Goal: Task Accomplishment & Management: Use online tool/utility

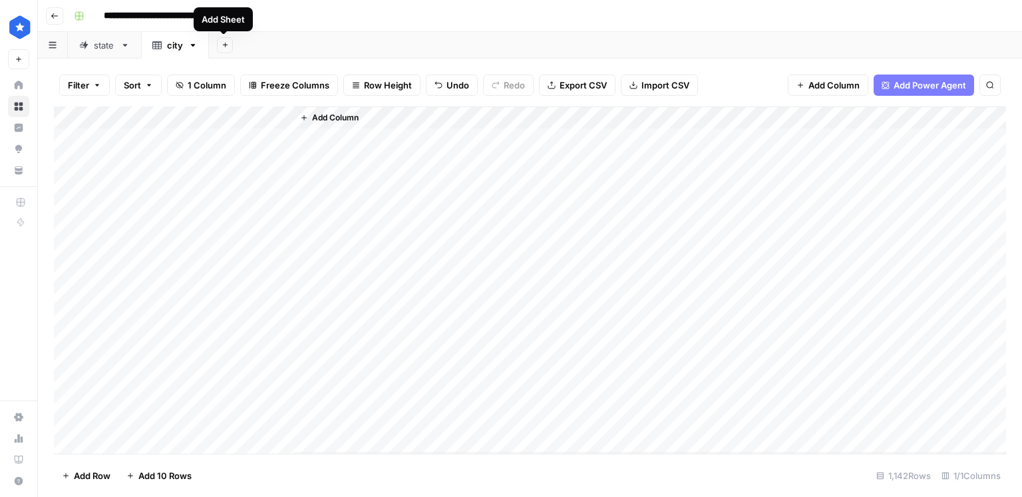
click at [218, 48] on button "Add Sheet" at bounding box center [225, 45] width 16 height 16
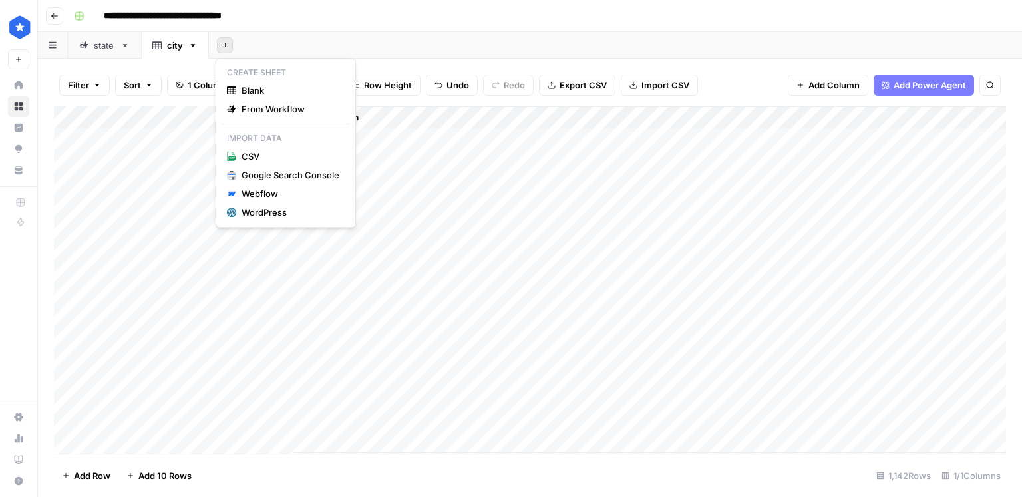
click at [179, 145] on div "Add Column" at bounding box center [530, 279] width 952 height 347
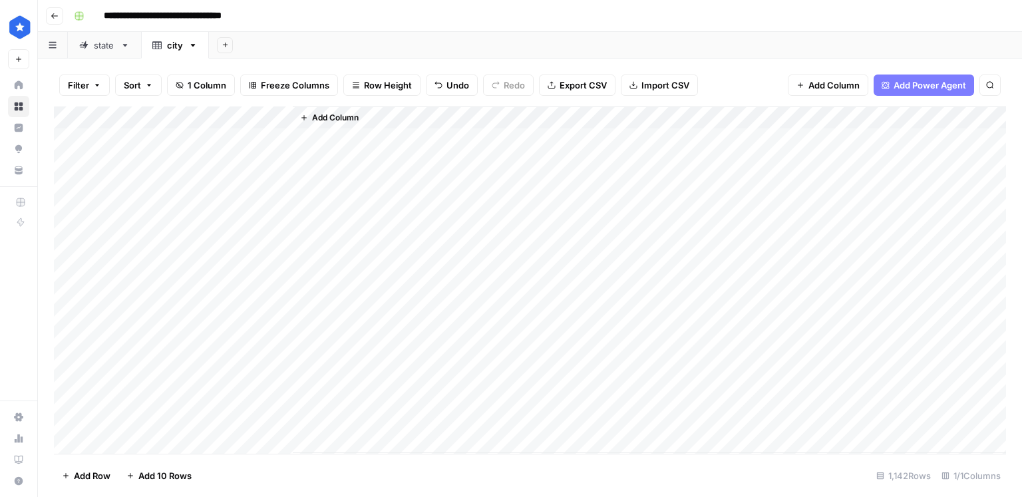
click at [281, 118] on div "Add Column" at bounding box center [530, 279] width 952 height 347
click at [157, 295] on span "Remove Column" at bounding box center [184, 296] width 116 height 13
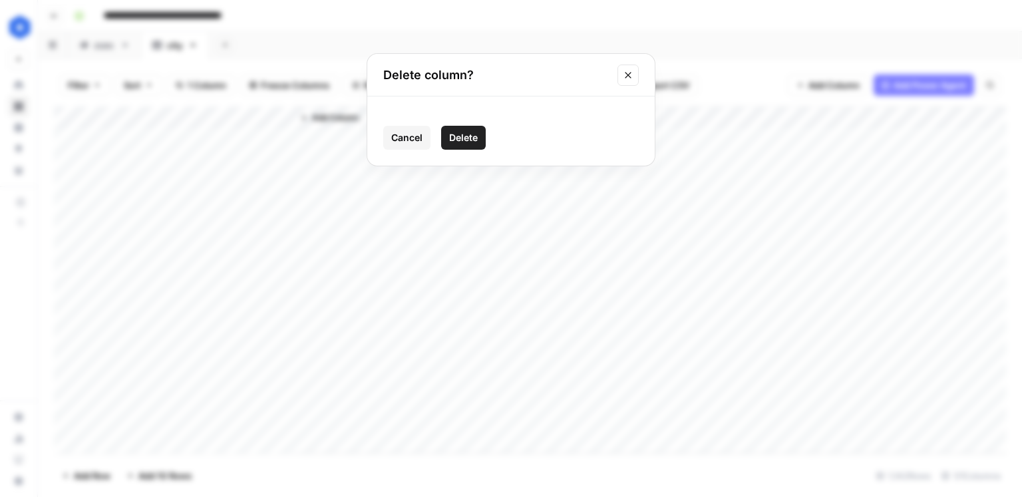
click at [461, 140] on span "Delete" at bounding box center [463, 137] width 29 height 13
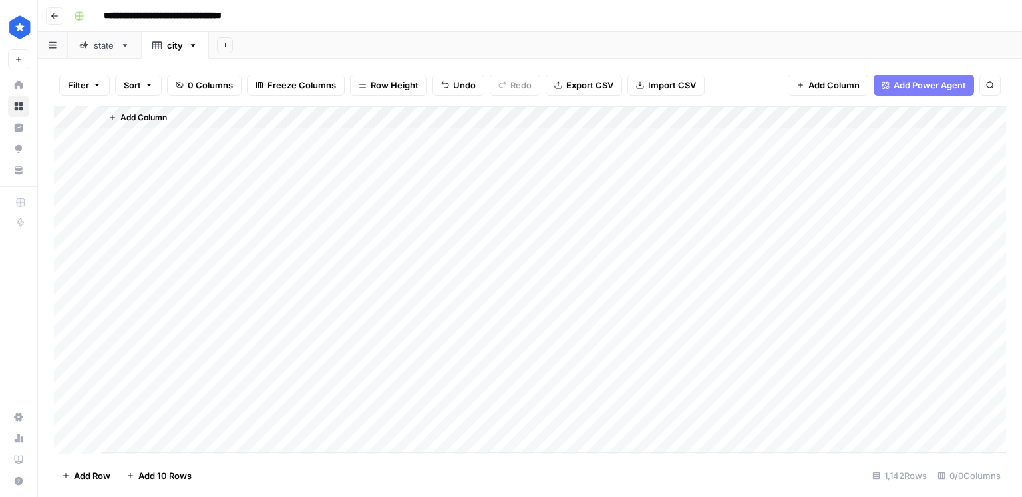
click at [657, 89] on span "Import CSV" at bounding box center [672, 84] width 48 height 13
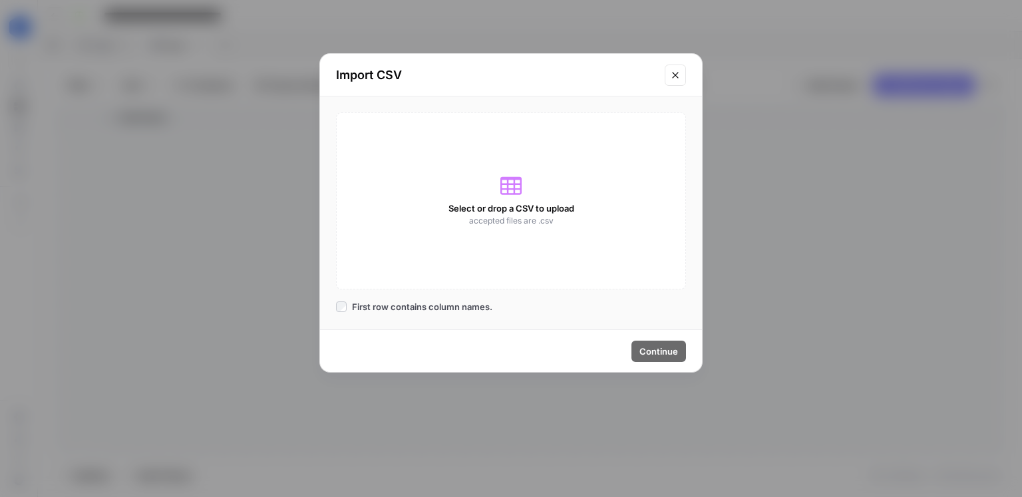
click at [509, 186] on icon at bounding box center [510, 185] width 21 height 21
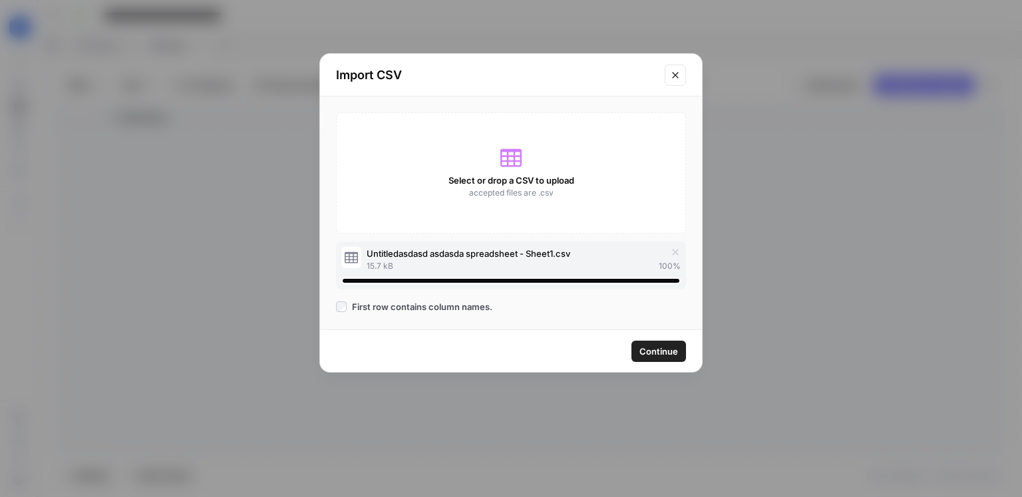
click at [653, 350] on span "Continue" at bounding box center [658, 351] width 39 height 13
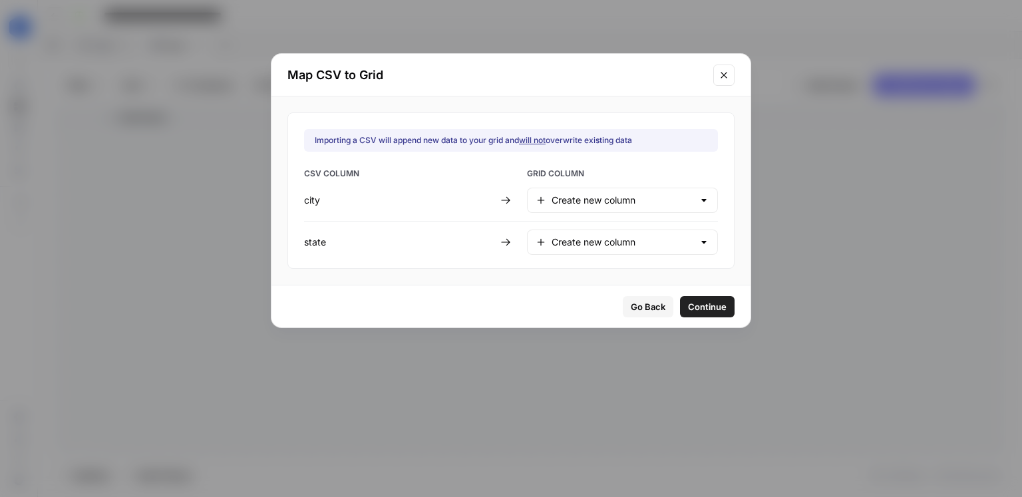
click at [688, 302] on span "Continue" at bounding box center [707, 306] width 39 height 13
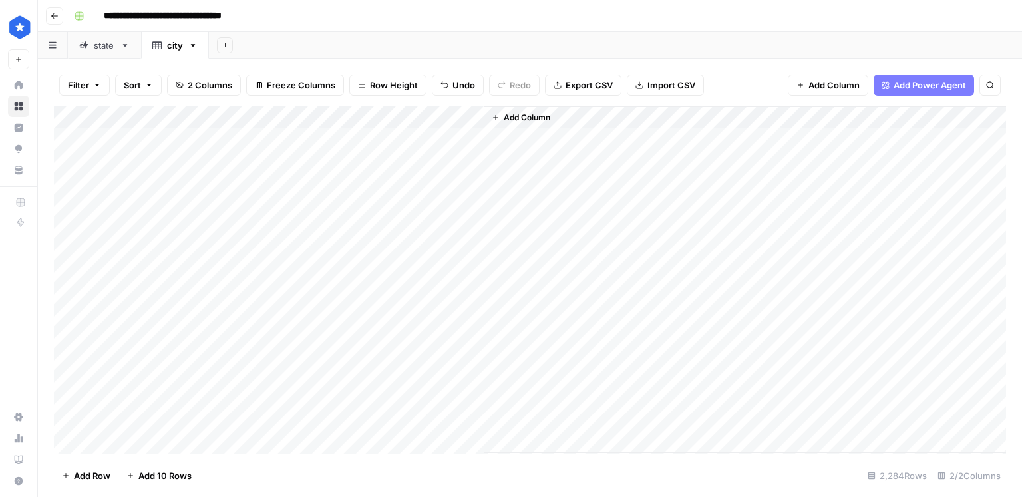
click at [517, 120] on span "Add Column" at bounding box center [527, 118] width 47 height 12
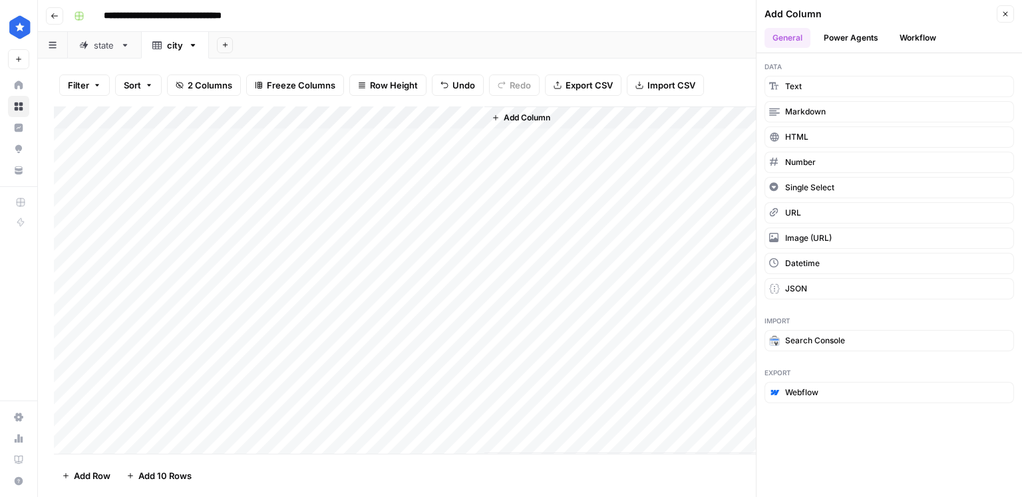
click at [910, 35] on button "Workflow" at bounding box center [917, 38] width 53 height 20
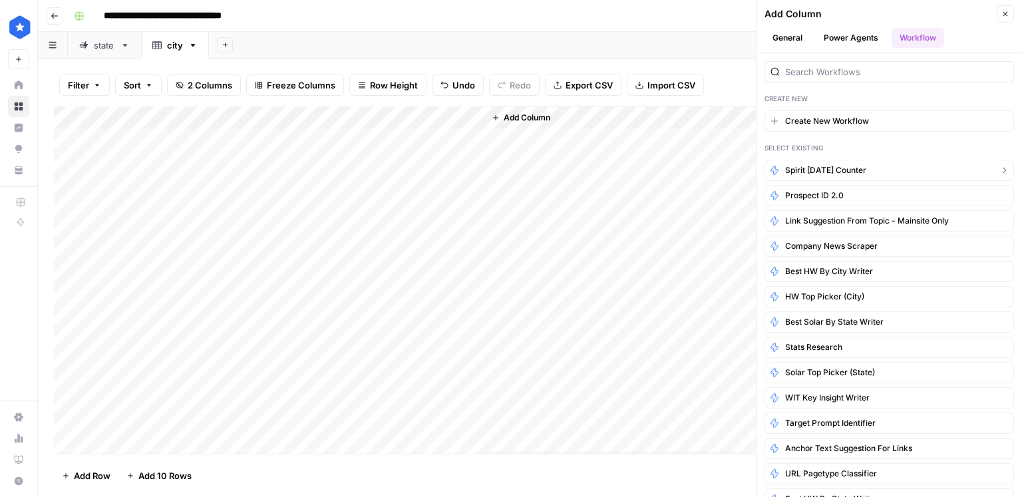
click at [837, 166] on span "spirit [DATE] counter" at bounding box center [825, 170] width 81 height 12
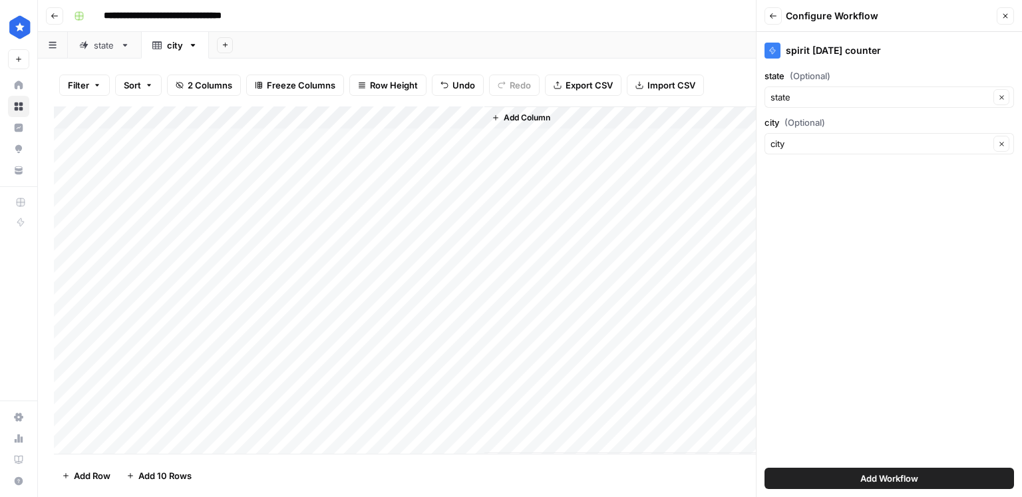
click at [883, 482] on span "Add Workflow" at bounding box center [889, 478] width 58 height 13
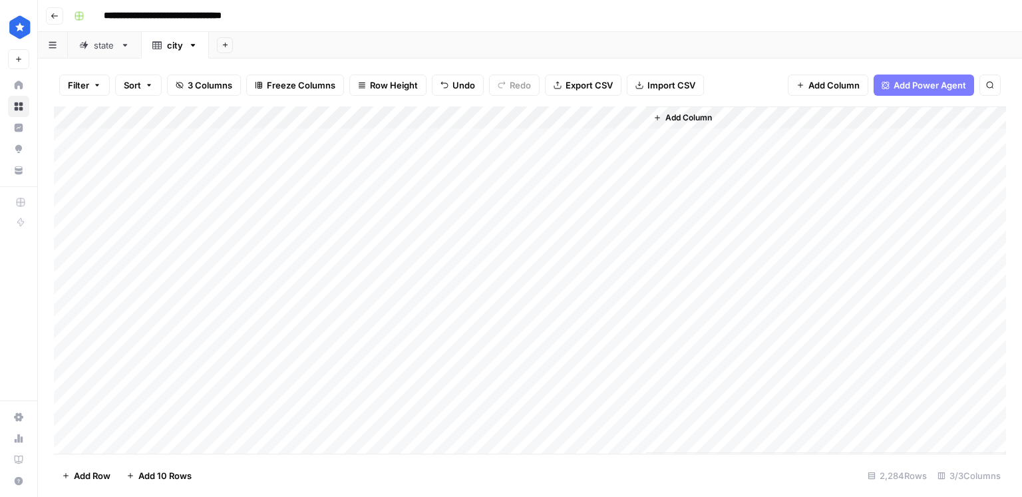
click at [246, 223] on div "Add Column" at bounding box center [530, 279] width 952 height 347
click at [212, 136] on div "Add Column" at bounding box center [530, 279] width 952 height 347
click at [228, 47] on button "Add Sheet" at bounding box center [225, 45] width 16 height 16
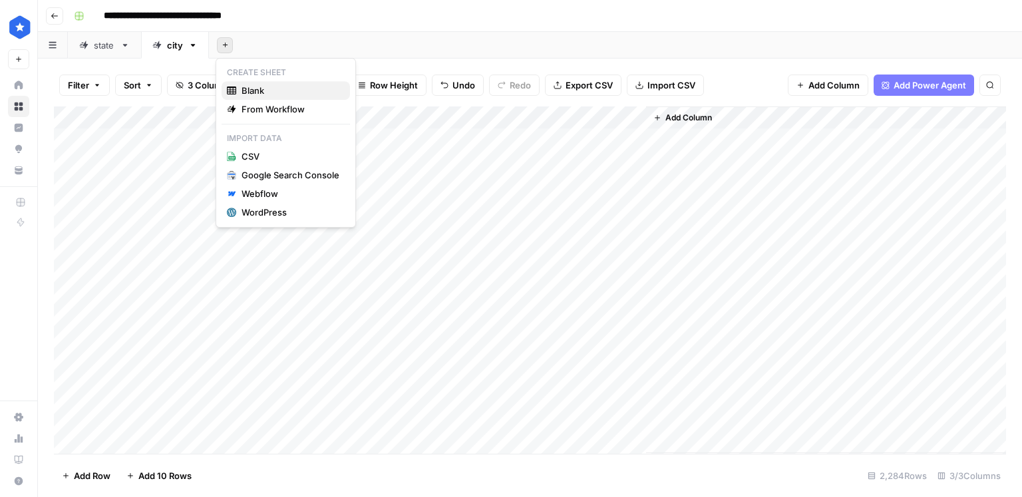
click at [261, 95] on span "Blank" at bounding box center [290, 90] width 98 height 13
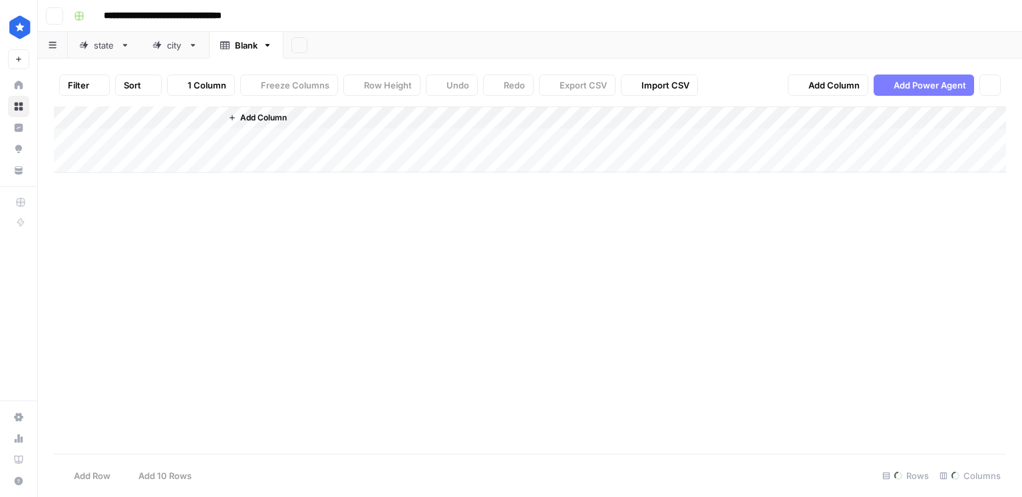
click at [235, 50] on div "Blank" at bounding box center [246, 45] width 23 height 13
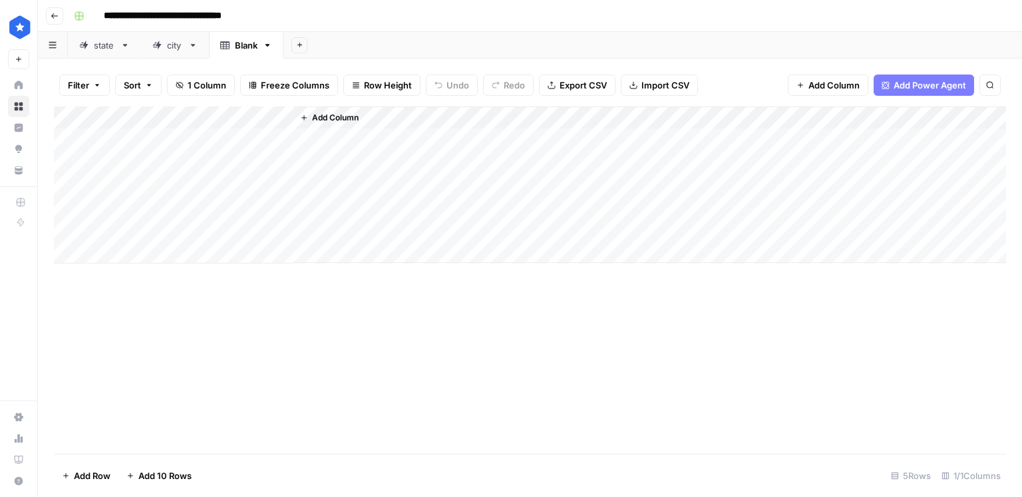
click at [633, 86] on icon "button" at bounding box center [633, 85] width 8 height 8
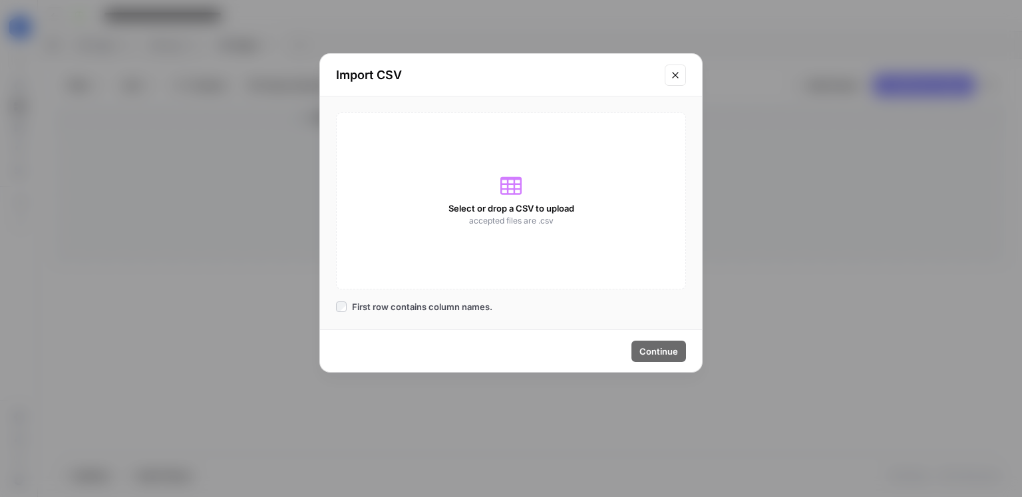
click at [535, 192] on div "Select or drop a CSV to upload accepted files are .csv" at bounding box center [511, 200] width 350 height 177
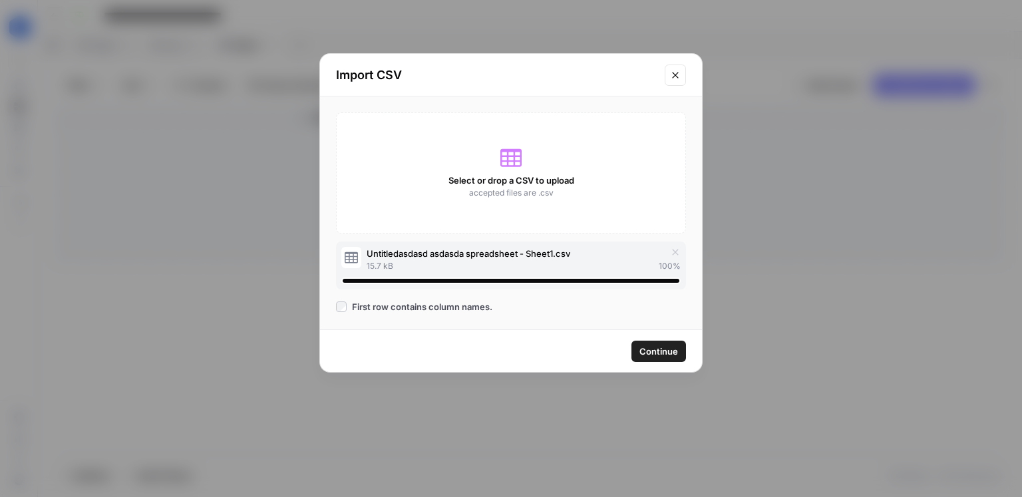
click at [655, 352] on span "Continue" at bounding box center [658, 351] width 39 height 13
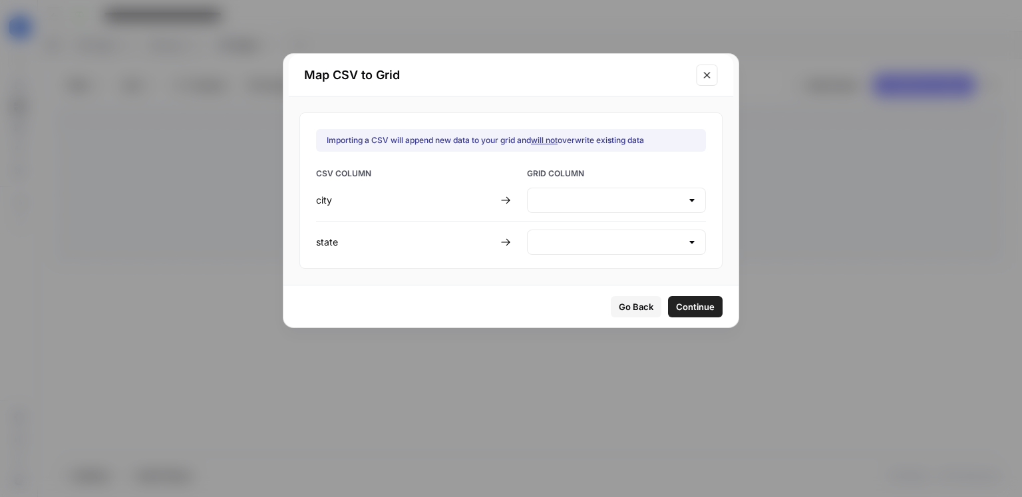
type input "Create new column"
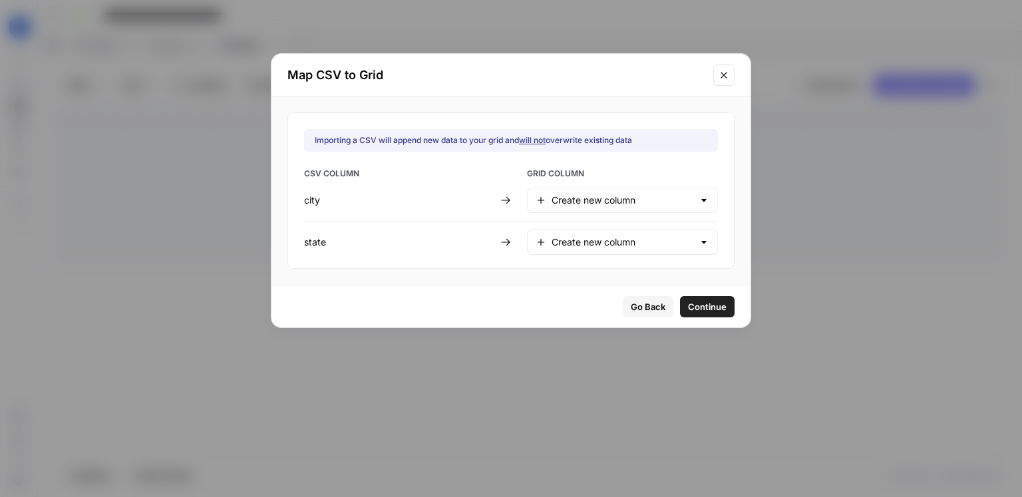
click at [688, 308] on span "Continue" at bounding box center [707, 306] width 39 height 13
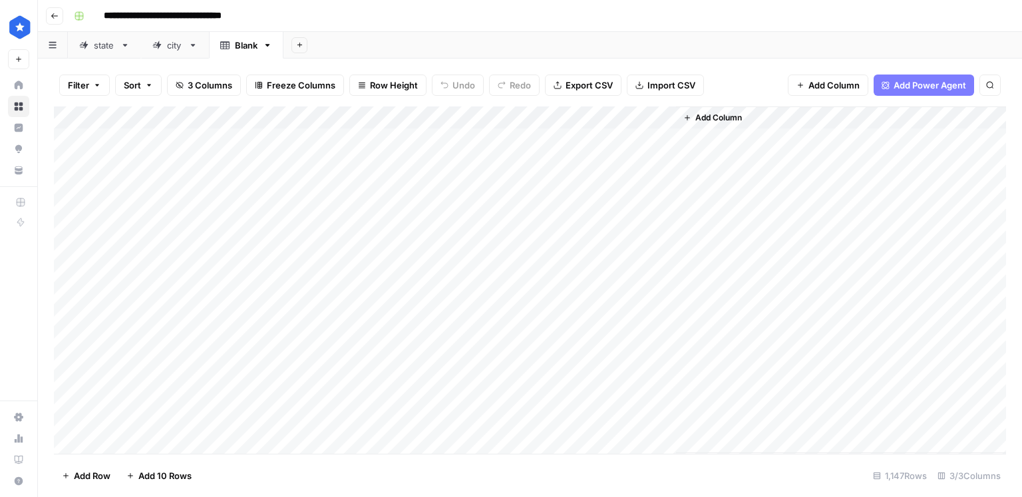
click at [282, 114] on div "Add Column" at bounding box center [530, 279] width 952 height 347
click at [171, 294] on span "Remove Column" at bounding box center [184, 296] width 116 height 13
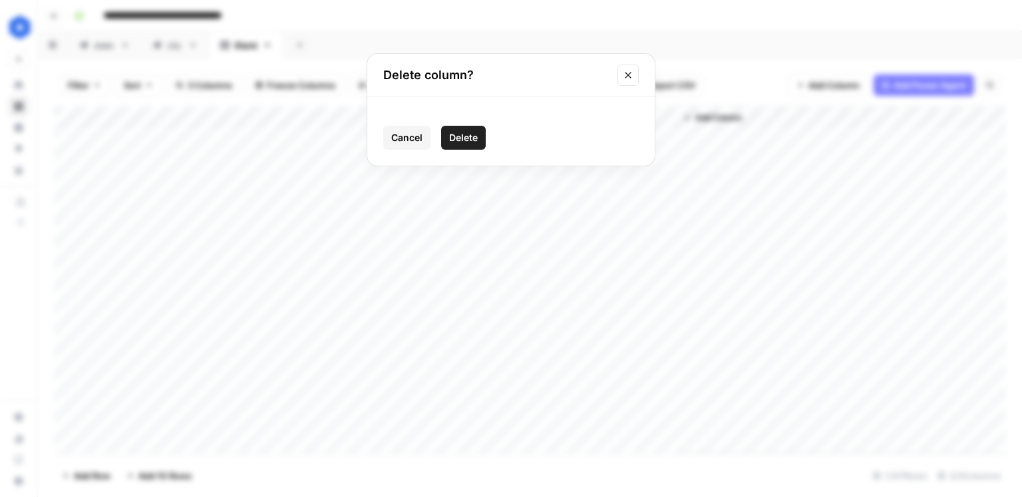
click at [452, 128] on button "Delete" at bounding box center [463, 138] width 45 height 24
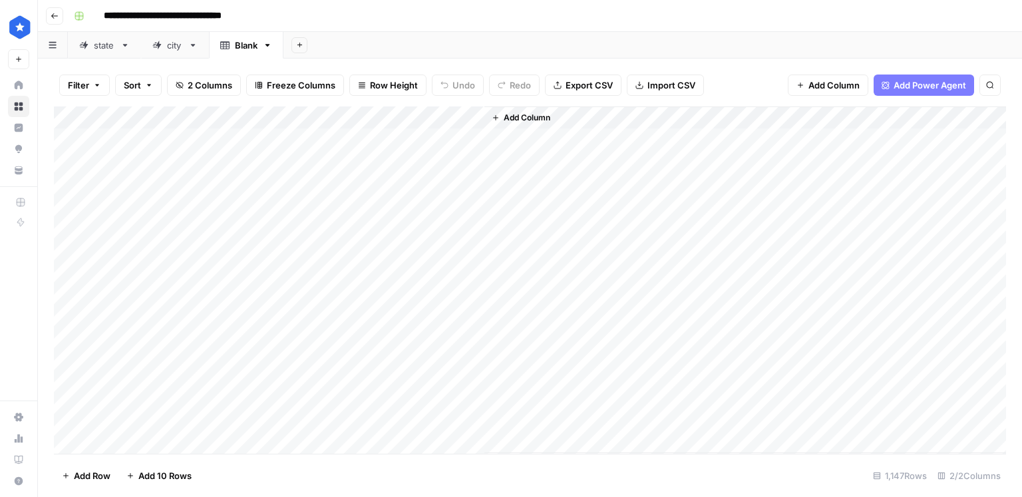
click at [67, 229] on div "Add Column" at bounding box center [530, 279] width 952 height 347
click at [69, 191] on div "Add Column" at bounding box center [530, 279] width 952 height 347
click at [66, 206] on div "Add Column" at bounding box center [530, 279] width 952 height 347
click at [71, 168] on div "Add Column" at bounding box center [530, 279] width 952 height 347
click at [71, 142] on div "Add Column" at bounding box center [530, 279] width 952 height 347
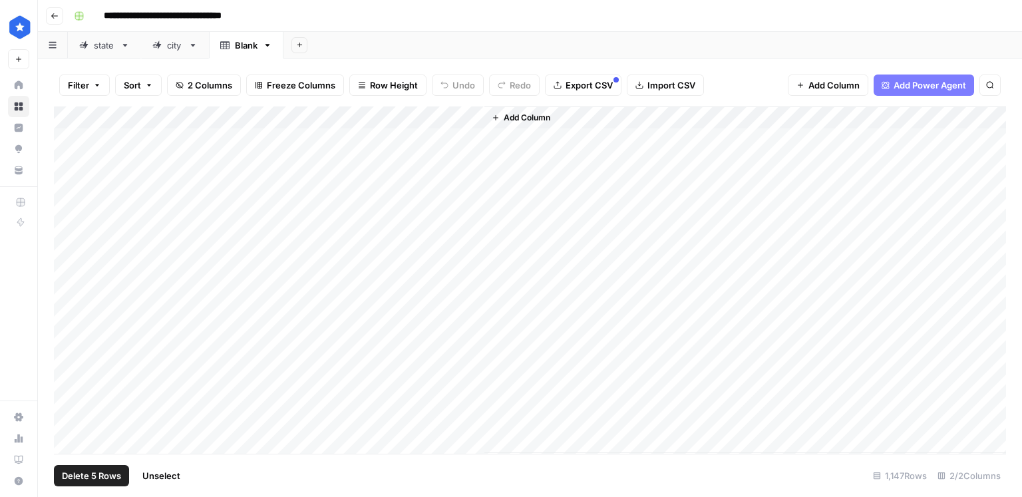
click at [105, 474] on span "Delete 5 Rows" at bounding box center [91, 475] width 59 height 13
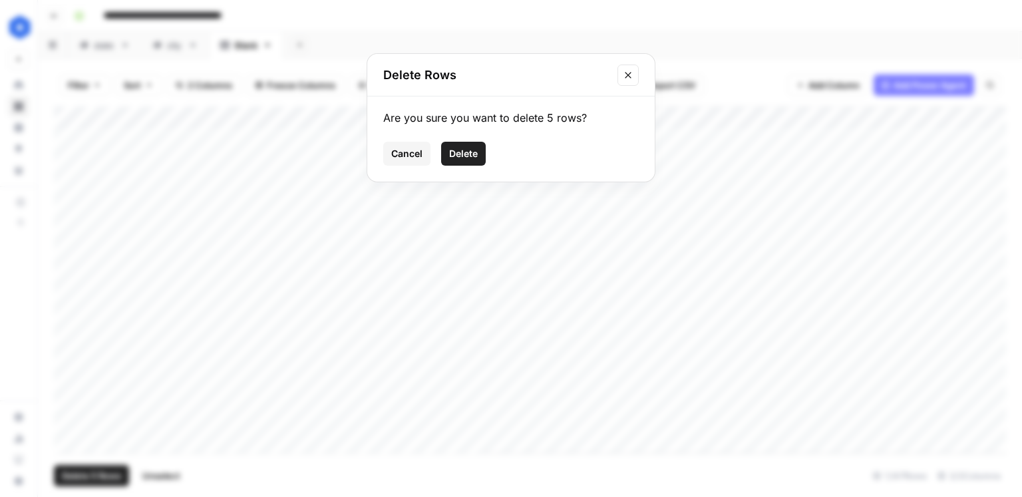
click at [473, 154] on span "Delete" at bounding box center [463, 153] width 29 height 13
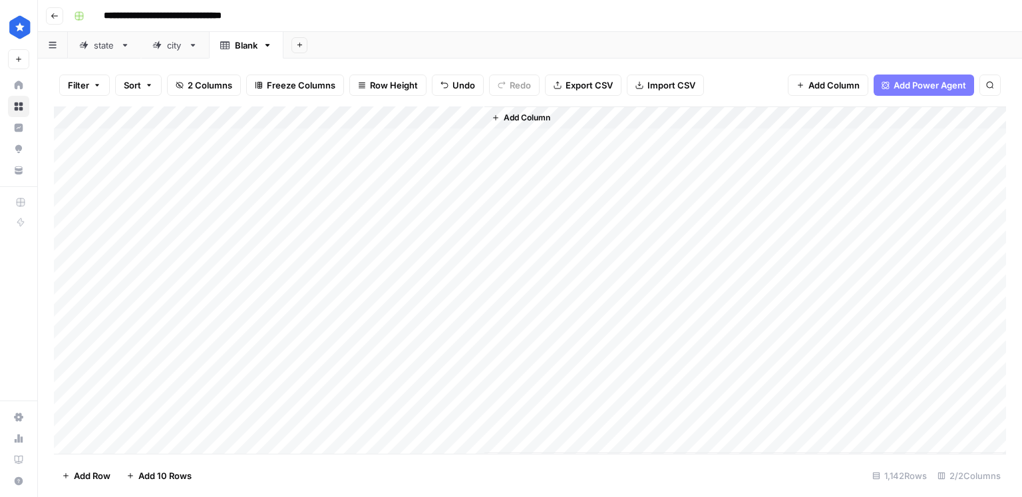
click at [529, 116] on span "Add Column" at bounding box center [527, 118] width 47 height 12
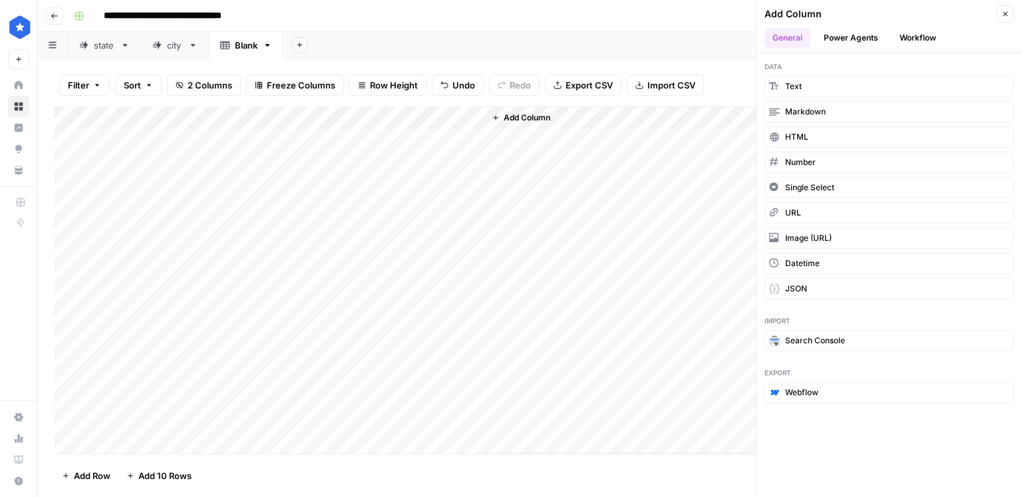
click at [908, 43] on button "Workflow" at bounding box center [917, 38] width 53 height 20
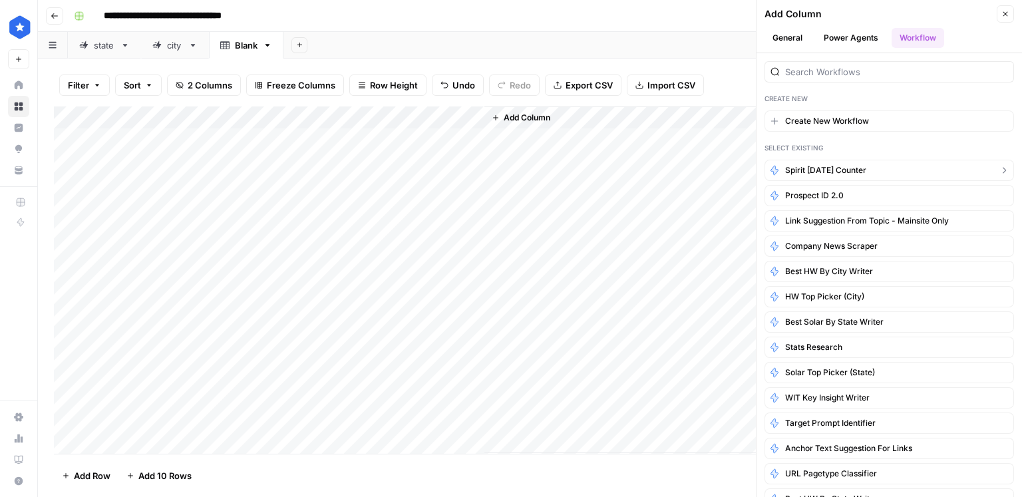
click at [839, 169] on span "spirit [DATE] counter" at bounding box center [825, 170] width 81 height 12
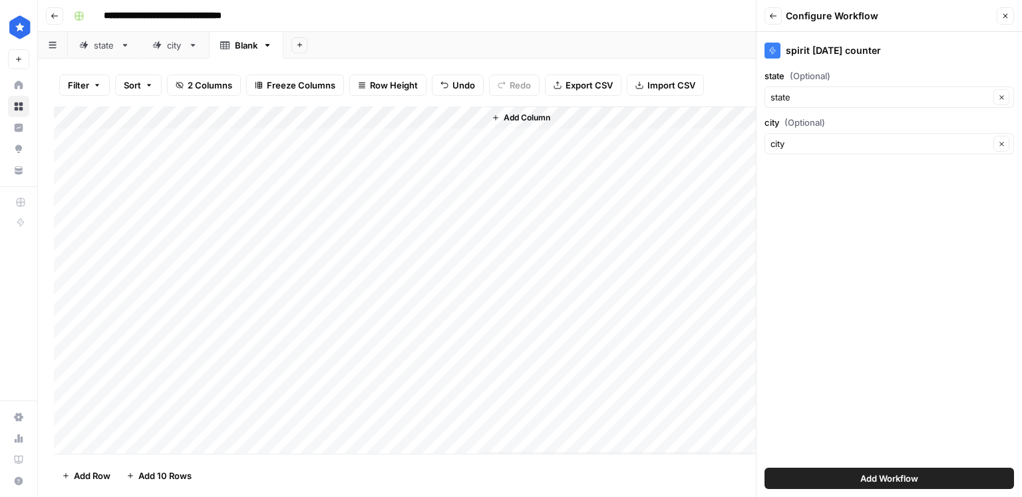
click at [860, 482] on span "Add Workflow" at bounding box center [889, 478] width 58 height 13
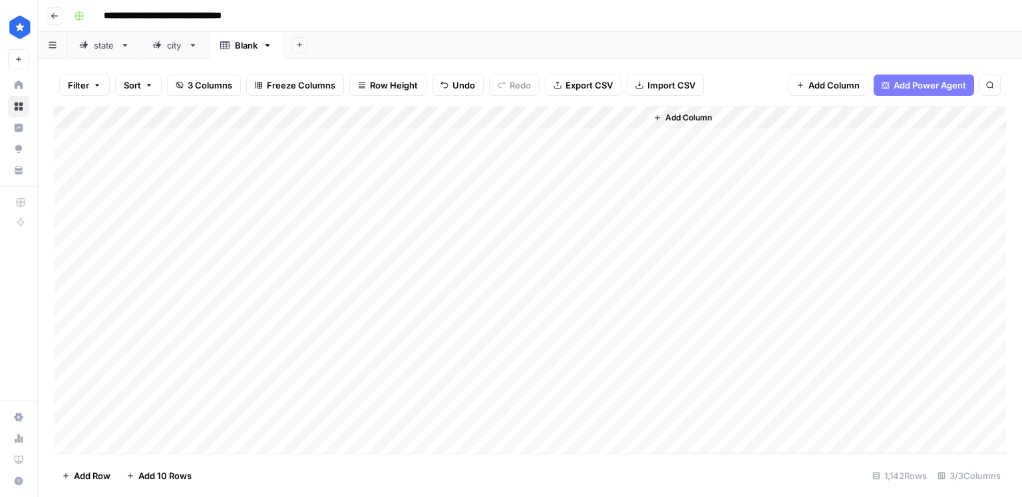
click at [561, 140] on div "Add Column" at bounding box center [530, 279] width 952 height 347
click at [560, 207] on div "Add Column" at bounding box center [530, 279] width 952 height 347
click at [615, 118] on div "Add Column" at bounding box center [530, 279] width 952 height 347
click at [562, 162] on div "Add Column" at bounding box center [530, 279] width 952 height 347
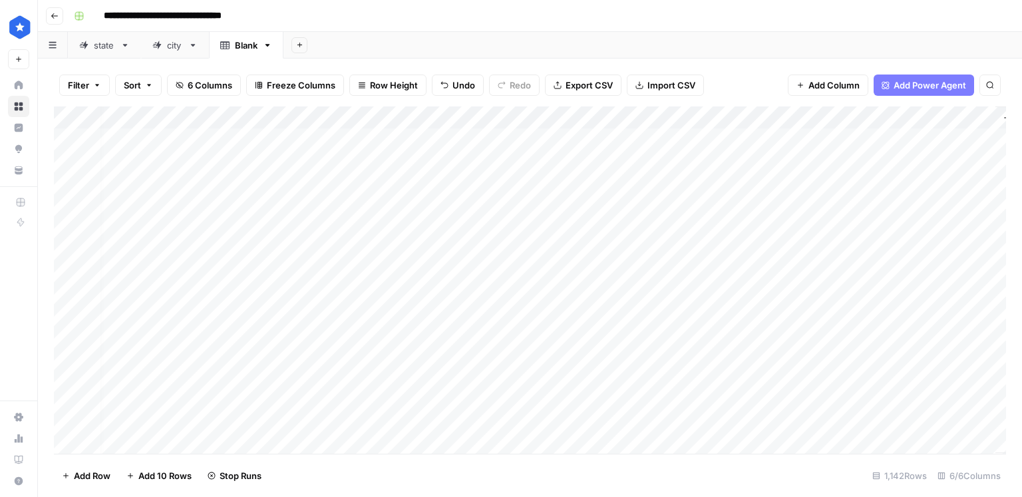
click at [555, 223] on div "Add Column" at bounding box center [530, 279] width 952 height 347
click at [549, 176] on div "Add Column" at bounding box center [530, 279] width 952 height 347
click at [541, 254] on div "Add Column" at bounding box center [530, 279] width 952 height 347
click at [539, 270] on div "Add Column" at bounding box center [530, 279] width 952 height 347
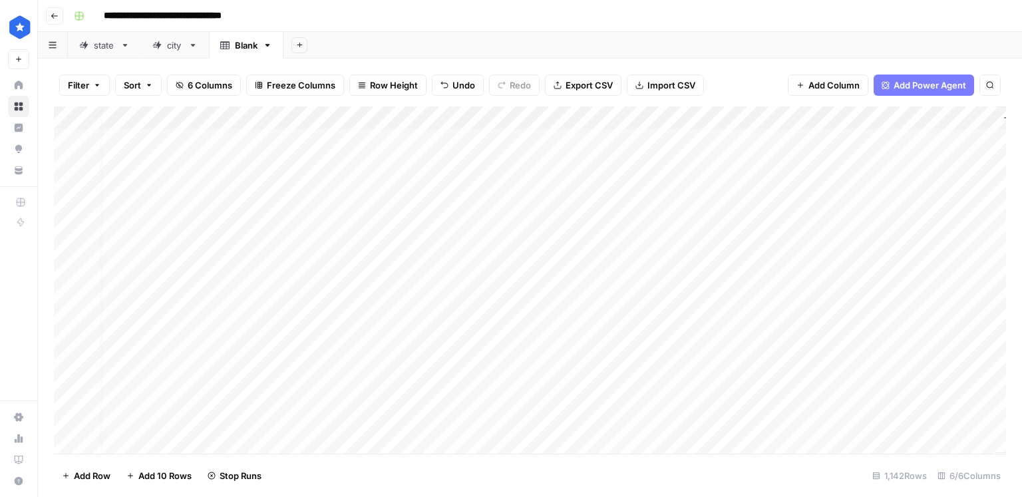
scroll to position [4, 11]
click at [539, 294] on div "Add Column" at bounding box center [530, 279] width 952 height 347
click at [559, 317] on div "Add Column" at bounding box center [530, 279] width 952 height 347
click at [562, 340] on div "Add Column" at bounding box center [530, 279] width 952 height 347
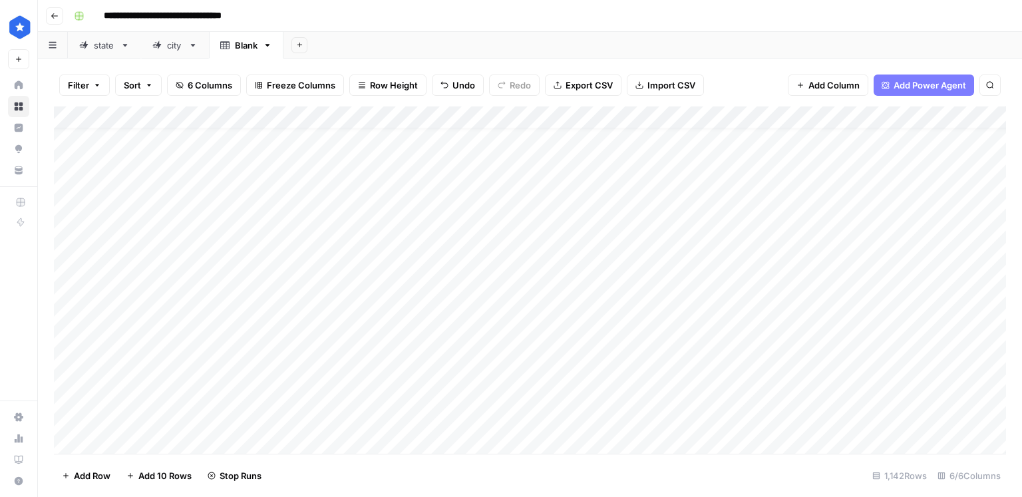
scroll to position [19, 0]
click at [557, 343] on div "Add Column" at bounding box center [530, 279] width 952 height 347
click at [565, 367] on div "Add Column" at bounding box center [530, 279] width 952 height 347
click at [565, 321] on div "Add Column" at bounding box center [530, 279] width 952 height 347
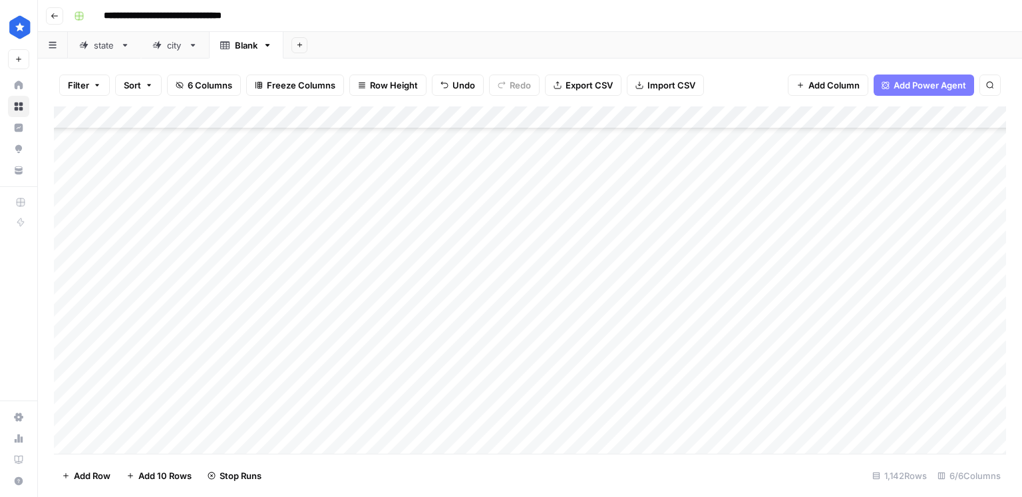
click at [554, 349] on div "Add Column" at bounding box center [530, 279] width 952 height 347
click at [553, 366] on div "Add Column" at bounding box center [530, 279] width 952 height 347
click at [563, 250] on div "Add Column" at bounding box center [530, 279] width 952 height 347
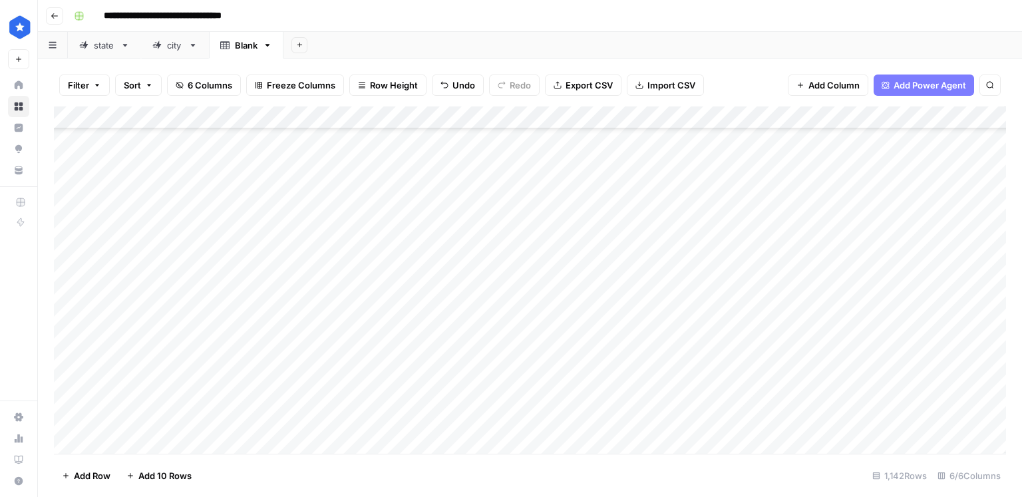
click at [550, 291] on div "Add Column" at bounding box center [530, 279] width 952 height 347
click at [547, 313] on div "Add Column" at bounding box center [530, 279] width 952 height 347
click at [549, 335] on div "Add Column" at bounding box center [530, 279] width 952 height 347
click at [549, 360] on div "Add Column" at bounding box center [530, 279] width 952 height 347
click at [541, 381] on div "Add Column" at bounding box center [530, 279] width 952 height 347
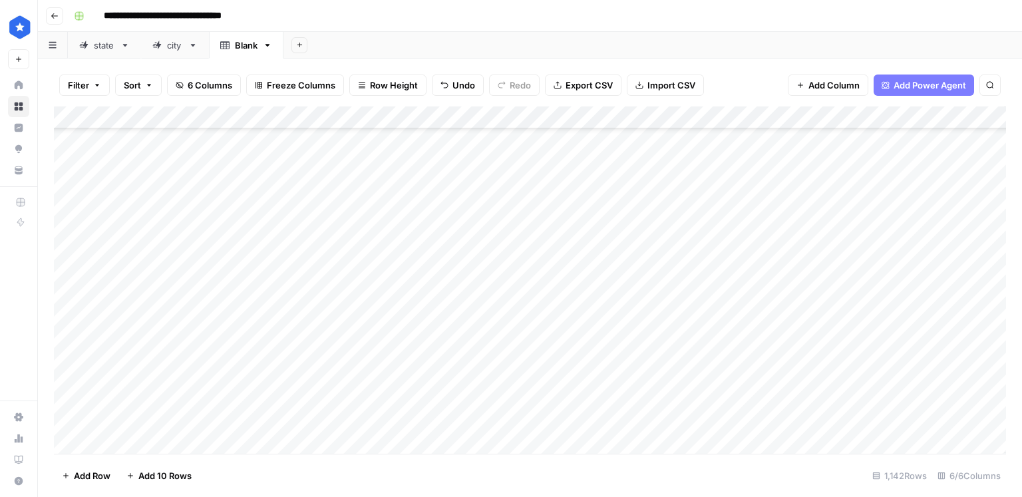
scroll to position [322, 1]
click at [547, 271] on div "Add Column" at bounding box center [530, 279] width 952 height 347
click at [551, 293] on div "Add Column" at bounding box center [530, 279] width 952 height 347
click at [549, 320] on div "Add Column" at bounding box center [530, 279] width 952 height 347
click at [546, 343] on div "Add Column" at bounding box center [530, 279] width 952 height 347
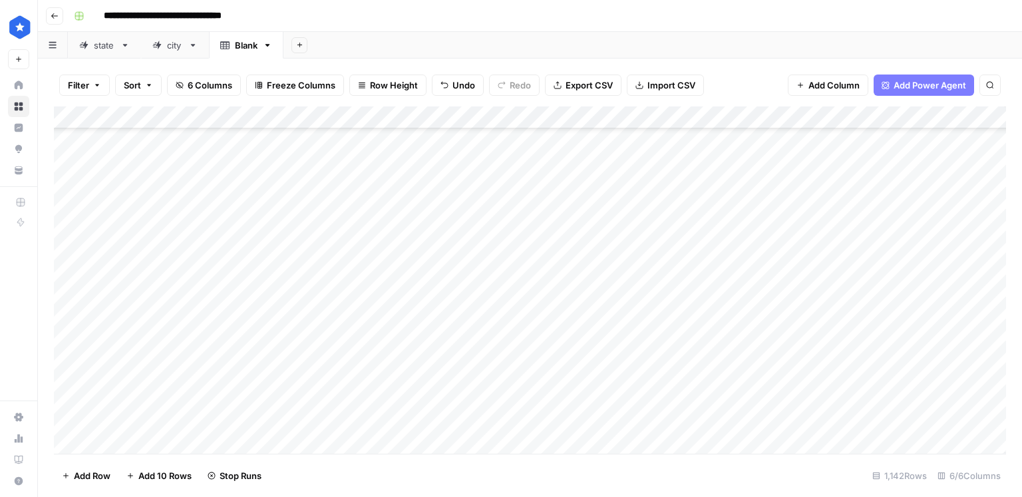
click at [547, 363] on div "Add Column" at bounding box center [530, 279] width 952 height 347
click at [544, 383] on div "Add Column" at bounding box center [530, 279] width 952 height 347
click at [551, 322] on div "Add Column" at bounding box center [530, 279] width 952 height 347
click at [548, 341] on div "Add Column" at bounding box center [530, 279] width 952 height 347
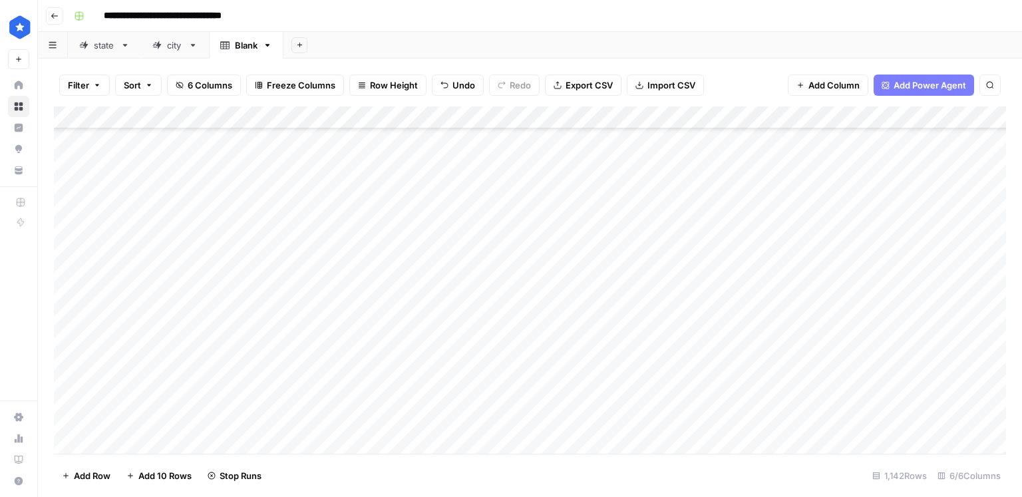
click at [546, 369] on div "Add Column" at bounding box center [530, 279] width 952 height 347
click at [548, 298] on div "Add Column" at bounding box center [530, 279] width 952 height 347
click at [549, 319] on div "Add Column" at bounding box center [530, 279] width 952 height 347
click at [548, 348] on div "Add Column" at bounding box center [530, 279] width 952 height 347
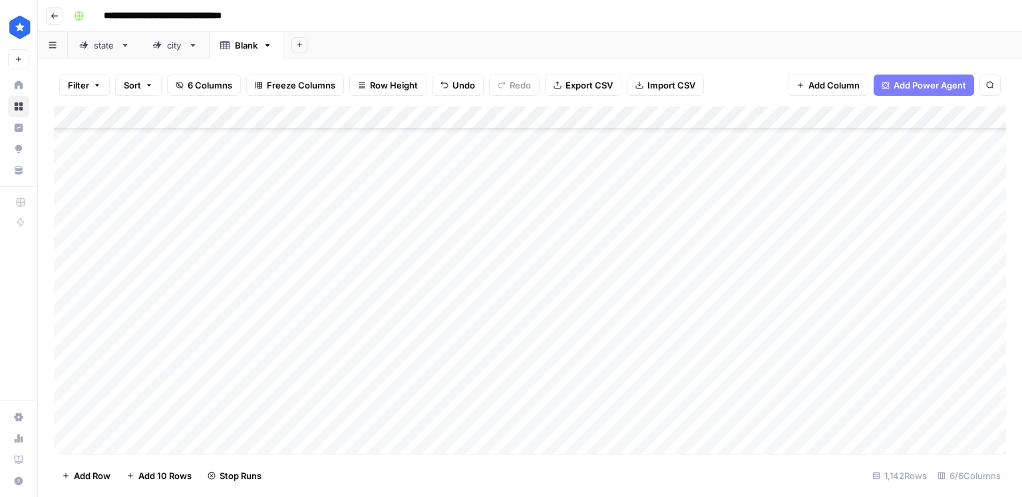
click at [549, 360] on div "Add Column" at bounding box center [530, 279] width 952 height 347
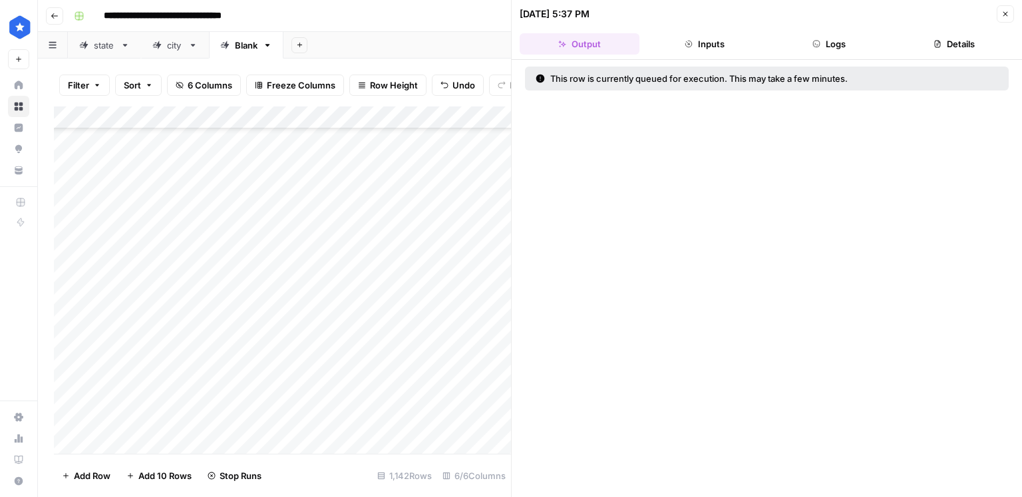
click at [1002, 19] on button "Close" at bounding box center [1004, 13] width 17 height 17
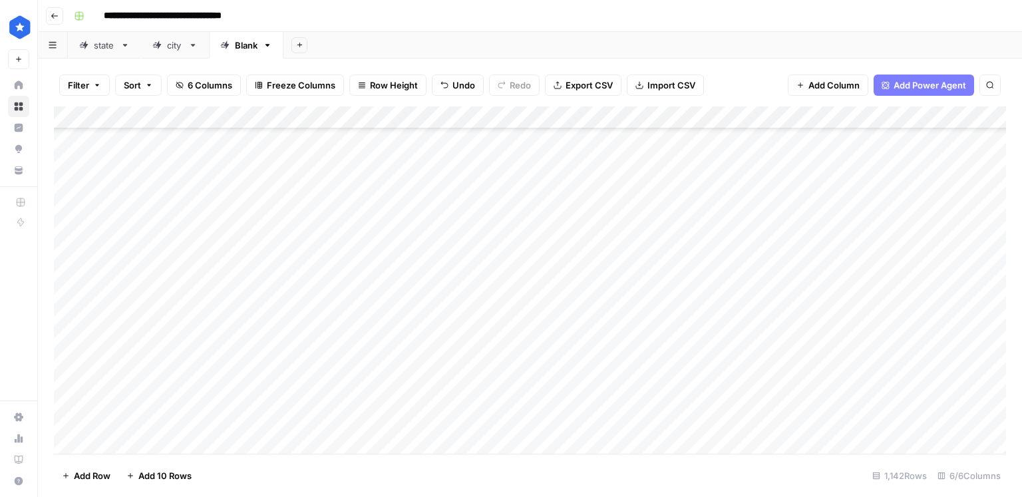
click at [568, 337] on div "Add Column" at bounding box center [530, 279] width 952 height 347
click at [557, 271] on div "Add Column" at bounding box center [530, 279] width 952 height 347
click at [550, 301] on div "Add Column" at bounding box center [530, 279] width 952 height 347
click at [546, 325] on div "Add Column" at bounding box center [530, 279] width 952 height 347
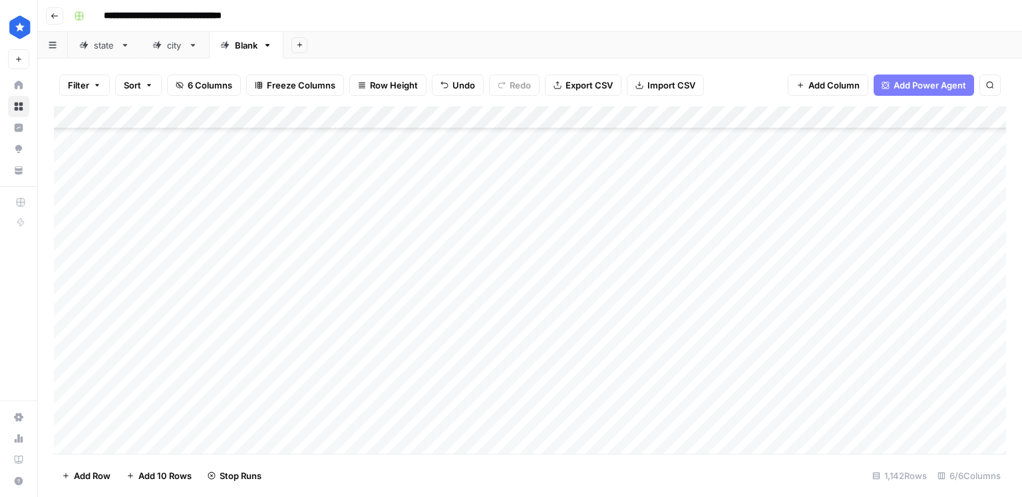
click at [555, 351] on div "Add Column" at bounding box center [530, 279] width 952 height 347
click at [551, 366] on div "Add Column" at bounding box center [530, 279] width 952 height 347
click at [555, 384] on div "Add Column" at bounding box center [530, 279] width 952 height 347
click at [553, 295] on div "Add Column" at bounding box center [530, 279] width 952 height 347
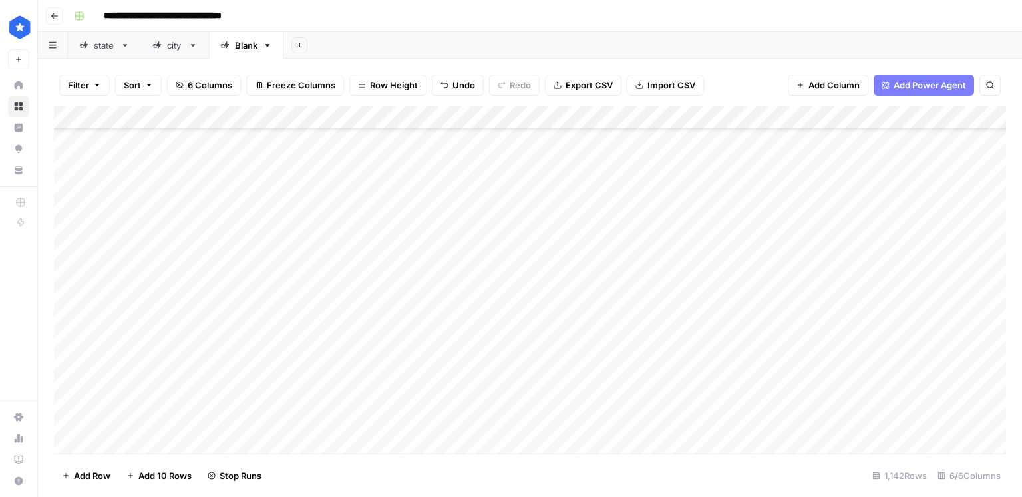
click at [553, 319] on div "Add Column" at bounding box center [530, 279] width 952 height 347
click at [548, 339] on div "Add Column" at bounding box center [530, 279] width 952 height 347
click at [548, 361] on div "Add Column" at bounding box center [530, 279] width 952 height 347
click at [548, 239] on div "Add Column" at bounding box center [530, 279] width 952 height 347
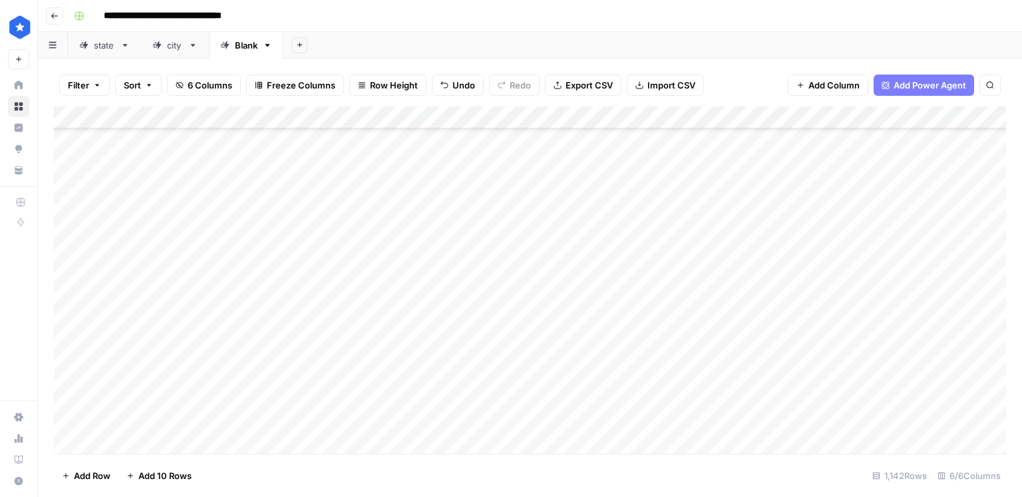
click at [547, 263] on div "Add Column" at bounding box center [530, 279] width 952 height 347
click at [553, 240] on div "Add Column" at bounding box center [530, 279] width 952 height 347
click at [541, 287] on div "Add Column" at bounding box center [530, 279] width 952 height 347
click at [545, 310] on div "Add Column" at bounding box center [530, 279] width 952 height 347
click at [550, 331] on div "Add Column" at bounding box center [530, 279] width 952 height 347
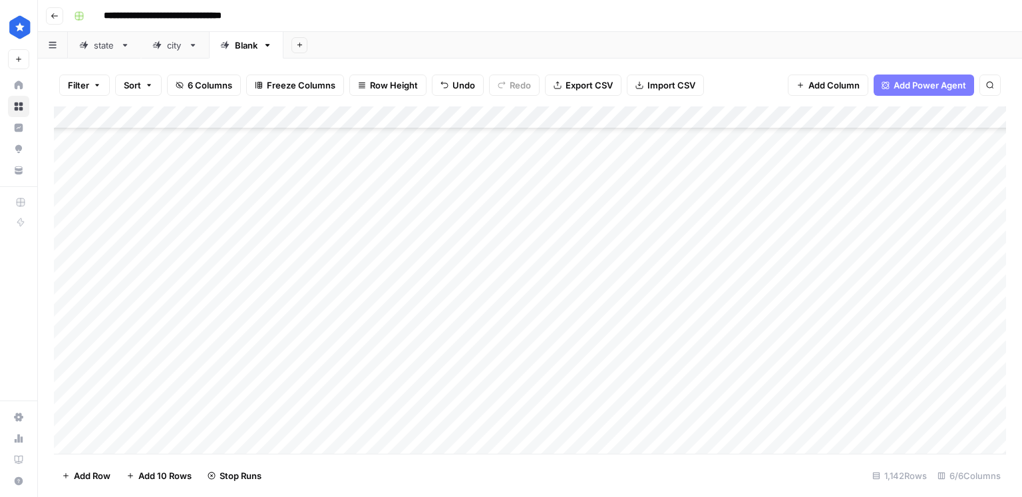
click at [548, 350] on div "Add Column" at bounding box center [530, 279] width 952 height 347
click at [686, 269] on div "Add Column" at bounding box center [530, 279] width 952 height 347
click at [687, 305] on div "Add Column" at bounding box center [530, 279] width 952 height 347
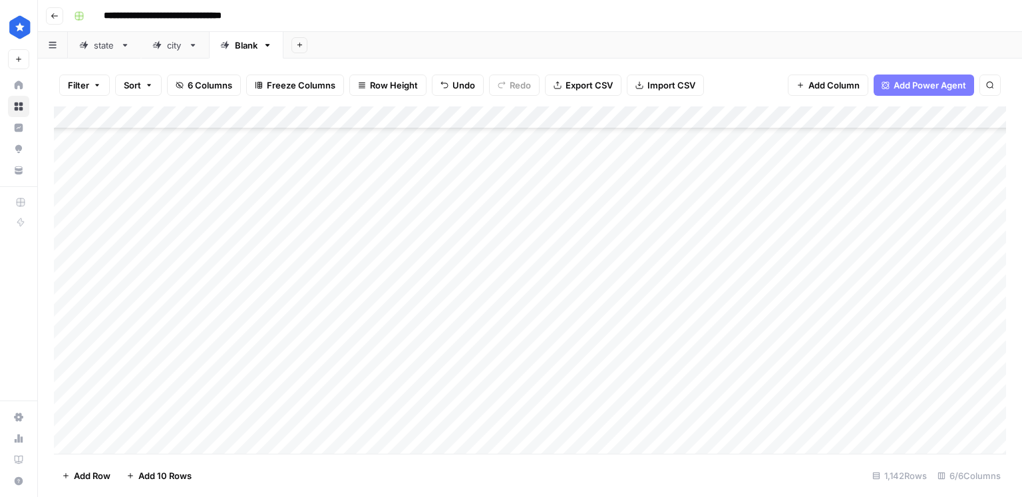
click at [683, 349] on div "Add Column" at bounding box center [530, 279] width 952 height 347
click at [681, 371] on div "Add Column" at bounding box center [530, 279] width 952 height 347
click at [702, 313] on div "Add Column" at bounding box center [530, 279] width 952 height 347
click at [690, 334] on div "Add Column" at bounding box center [530, 279] width 952 height 347
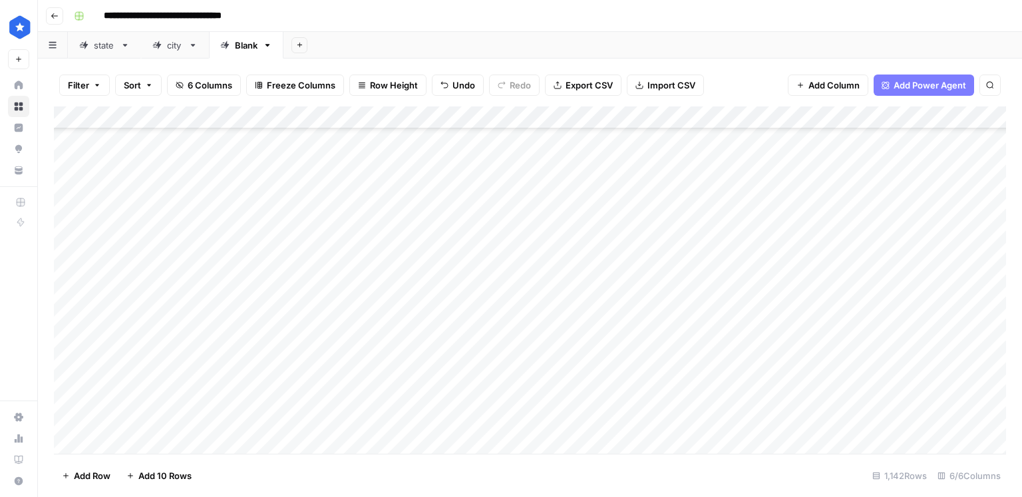
click at [685, 353] on div "Add Column" at bounding box center [530, 279] width 952 height 347
click at [683, 376] on div "Add Column" at bounding box center [530, 279] width 952 height 347
click at [682, 341] on div "Add Column" at bounding box center [530, 279] width 952 height 347
click at [688, 362] on div "Add Column" at bounding box center [530, 279] width 952 height 347
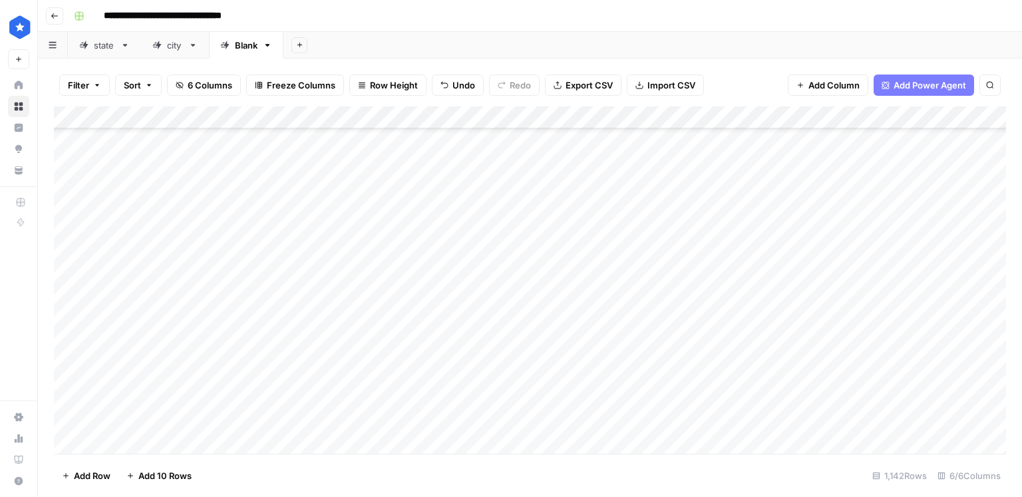
click at [675, 381] on div "Add Column" at bounding box center [530, 279] width 952 height 347
click at [674, 351] on div "Add Column" at bounding box center [530, 279] width 952 height 347
click at [690, 273] on div "Add Column" at bounding box center [530, 279] width 952 height 347
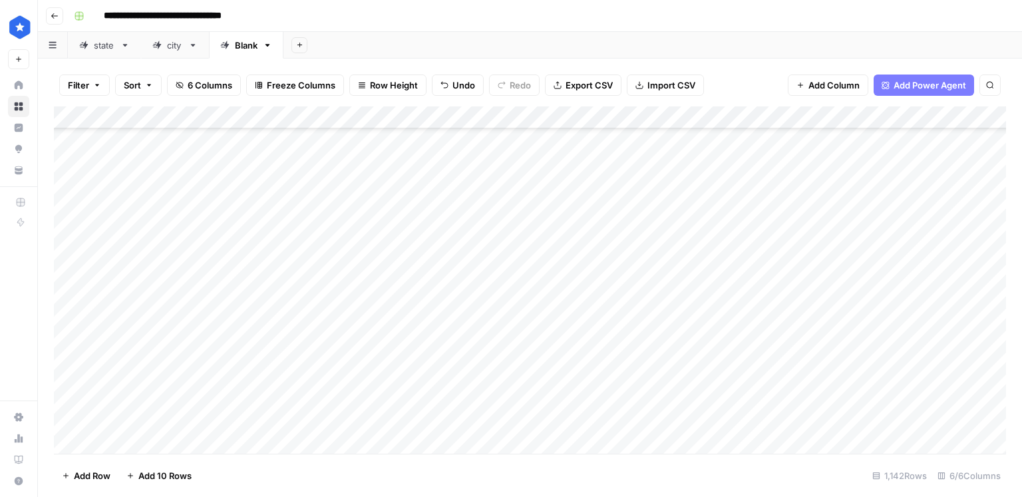
click at [675, 290] on div "Add Column" at bounding box center [530, 279] width 952 height 347
click at [671, 315] on div "Add Column" at bounding box center [530, 279] width 952 height 347
click at [663, 340] on div "Add Column" at bounding box center [530, 279] width 952 height 347
click at [672, 361] on div "Add Column" at bounding box center [530, 279] width 952 height 347
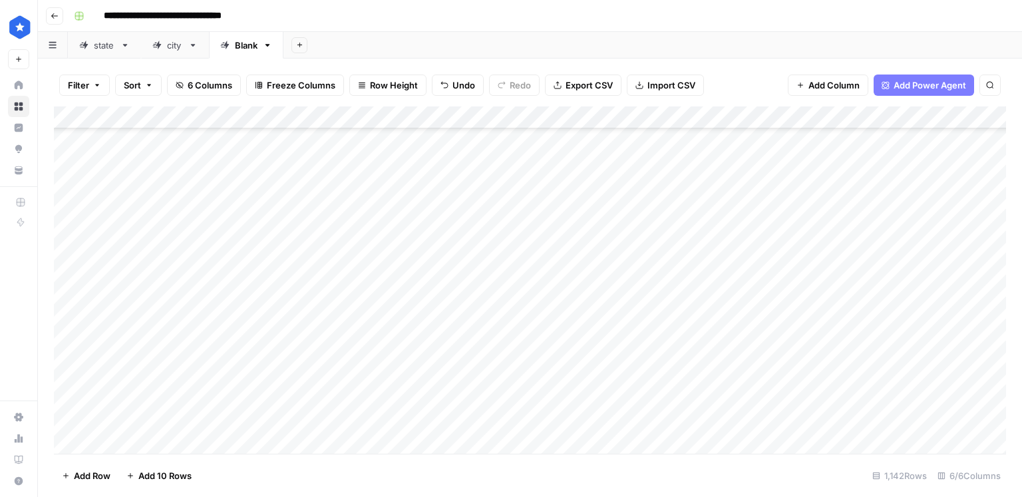
drag, startPoint x: 707, startPoint y: 289, endPoint x: 715, endPoint y: 390, distance: 100.8
click at [715, 390] on div "Add Column" at bounding box center [530, 279] width 952 height 347
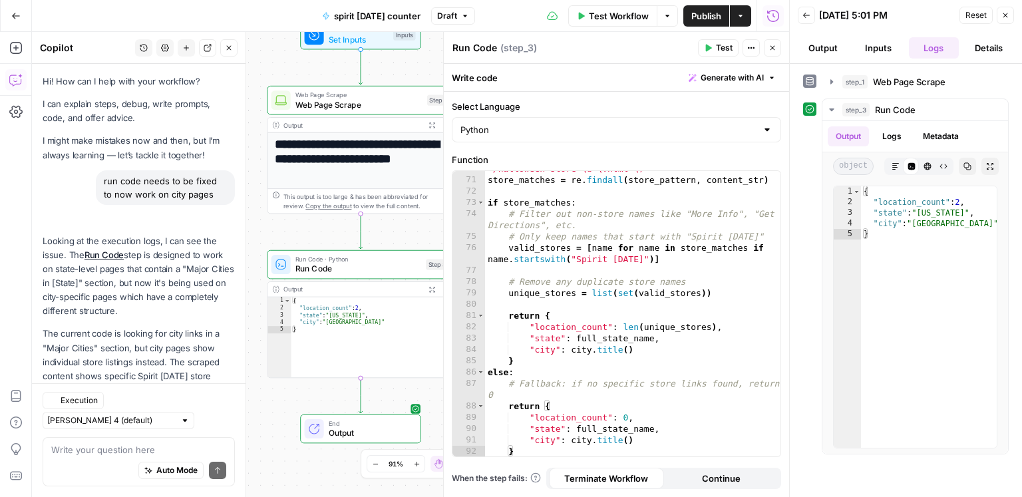
click at [710, 19] on span "Publish" at bounding box center [706, 15] width 30 height 13
